Goal: Browse casually

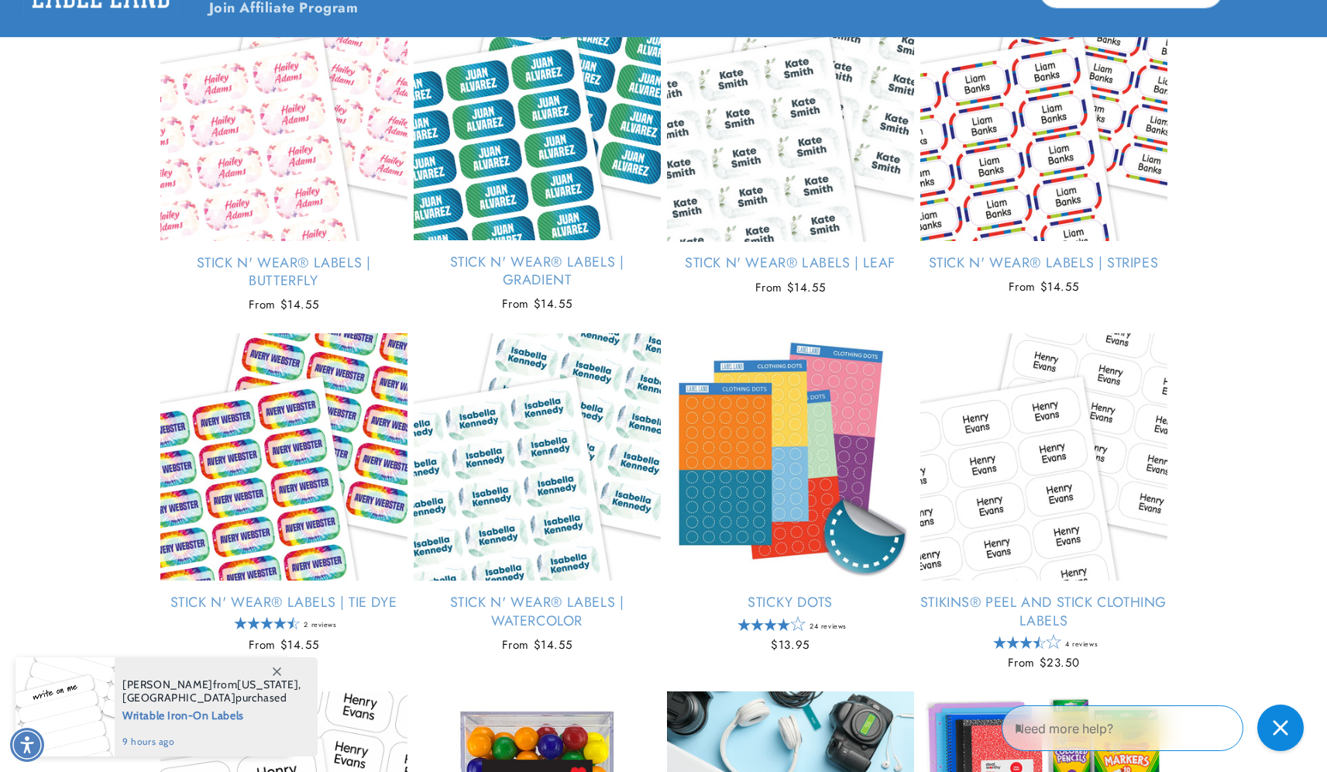
scroll to position [3251, 0]
